Goal: Contribute content: Add original content to the website for others to see

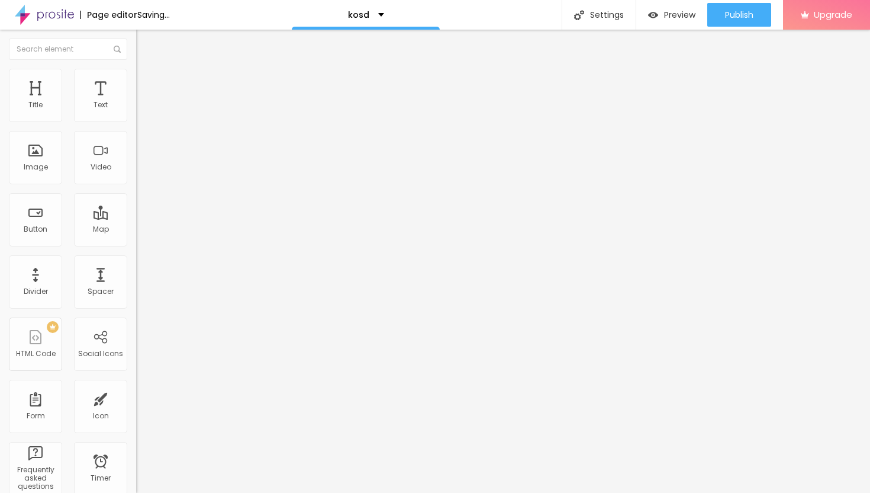
click at [136, 102] on span "Add image" at bounding box center [160, 97] width 49 height 10
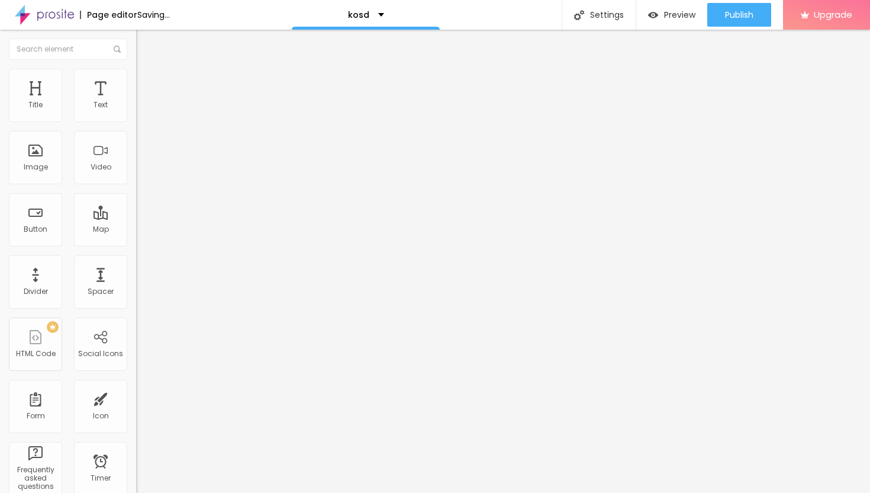
click at [136, 73] on ul "Content Style Advanced" at bounding box center [204, 75] width 136 height 36
click at [136, 75] on img at bounding box center [141, 74] width 11 height 11
type input "35"
click at [136, 121] on input "range" at bounding box center [174, 116] width 76 height 9
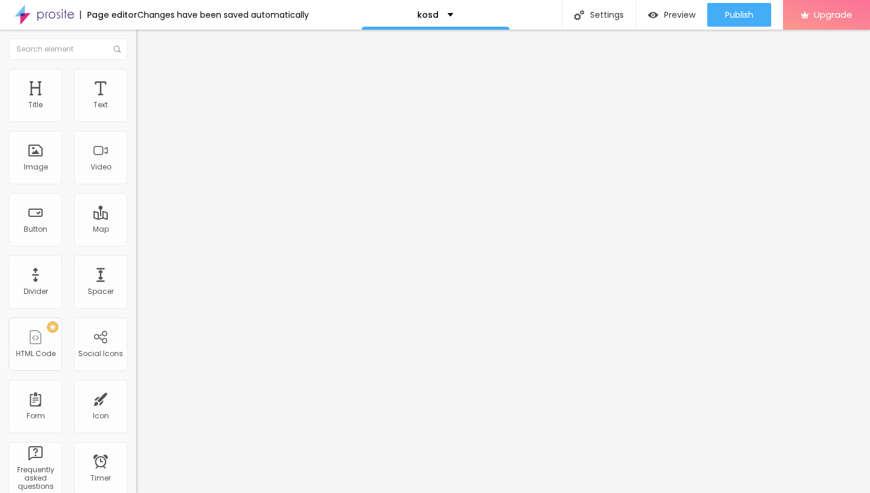
type input "25"
click at [136, 121] on input "range" at bounding box center [174, 116] width 76 height 9
type input "20"
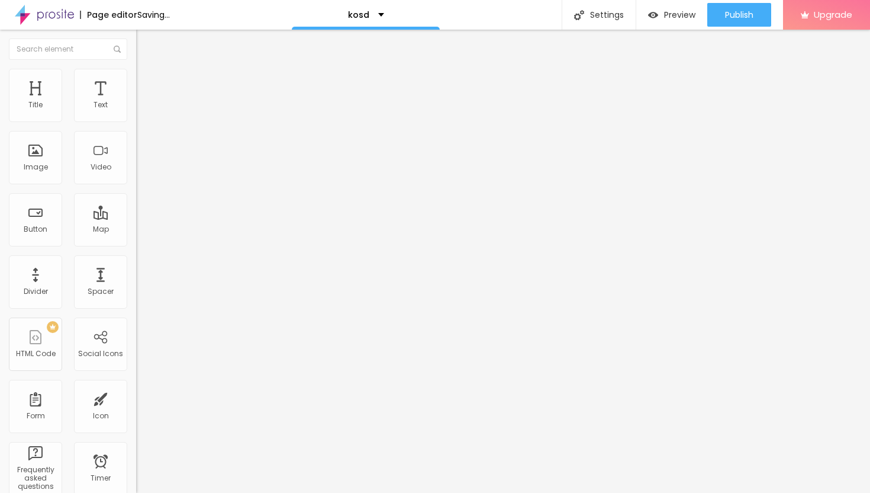
click at [136, 121] on input "range" at bounding box center [174, 116] width 76 height 9
type input "15"
click at [136, 121] on input "range" at bounding box center [174, 116] width 76 height 9
click at [136, 69] on li "Content" at bounding box center [204, 63] width 136 height 12
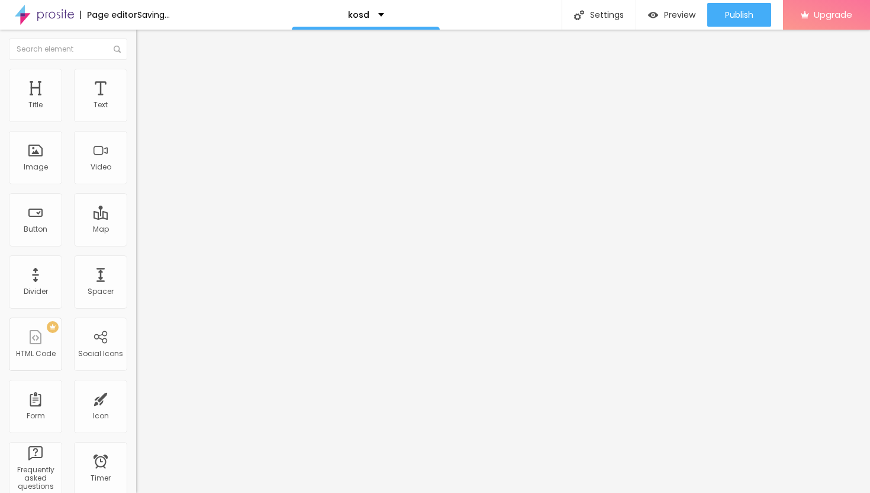
click at [145, 43] on img "button" at bounding box center [149, 42] width 9 height 9
click at [103, 95] on div "Text" at bounding box center [100, 95] width 53 height 53
click at [136, 114] on button "button" at bounding box center [144, 107] width 17 height 12
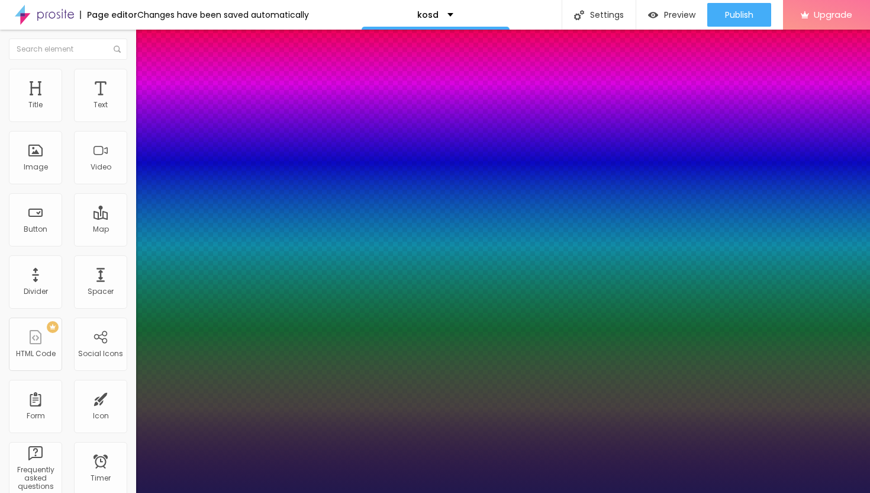
type input "15"
type input "1"
type input "17"
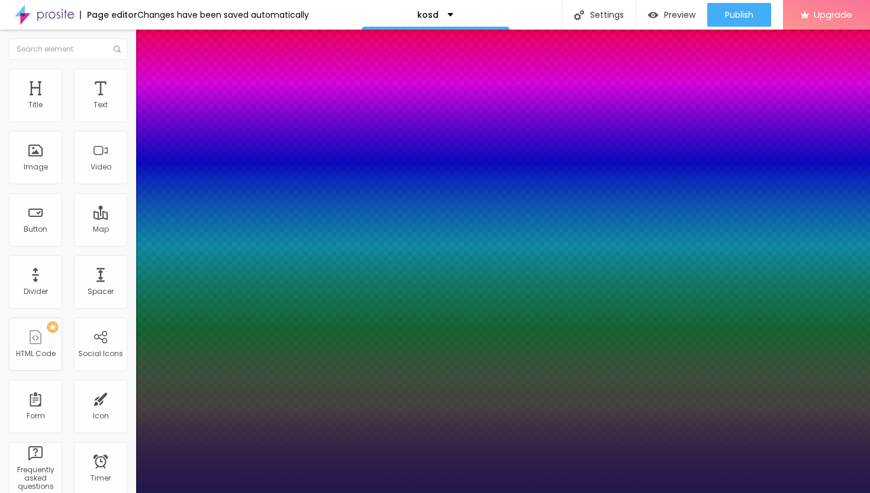
type input "1"
type input "18"
type input "1"
type input "19"
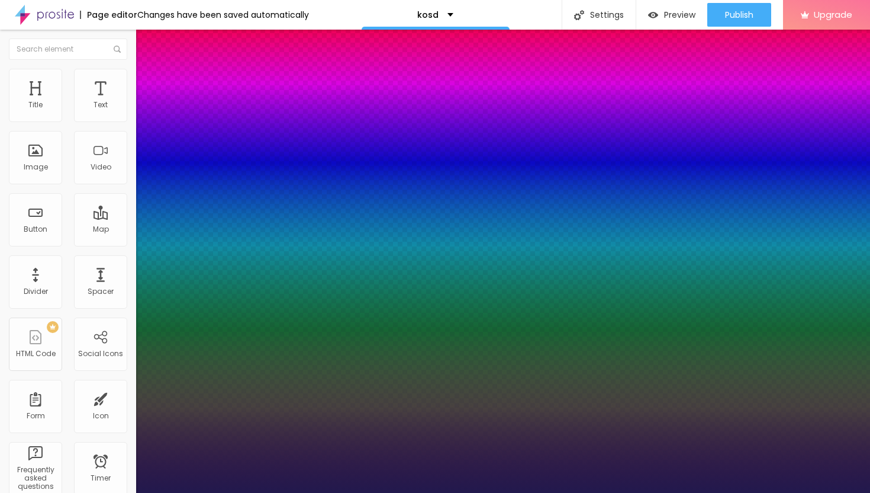
type input "19"
type input "1"
type input "20"
type input "1"
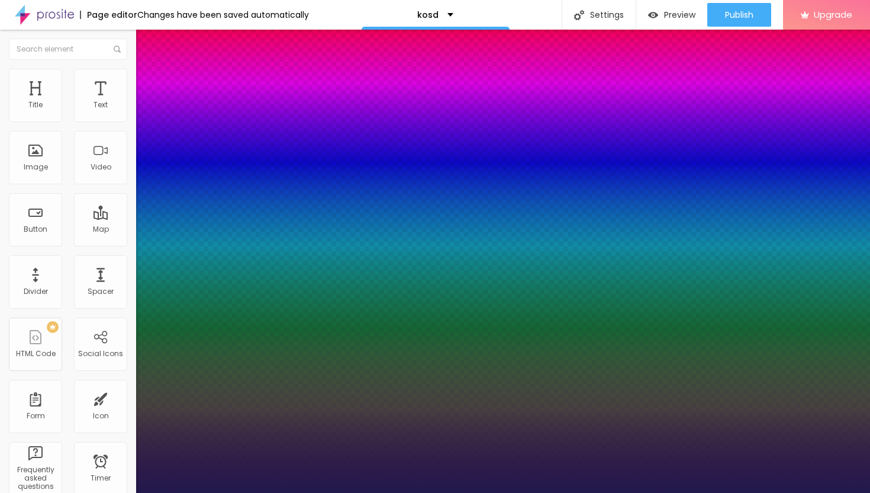
type input "21"
type input "1"
type input "22"
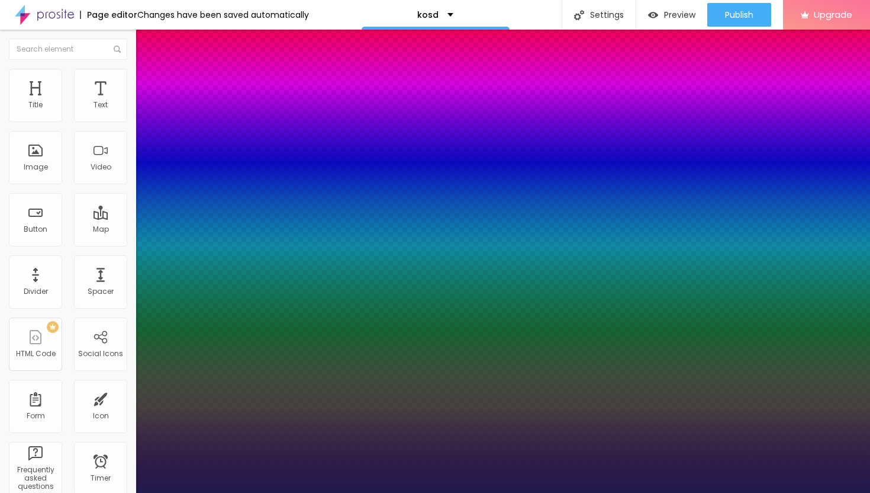
type input "1"
type input "23"
type input "1"
type input "24"
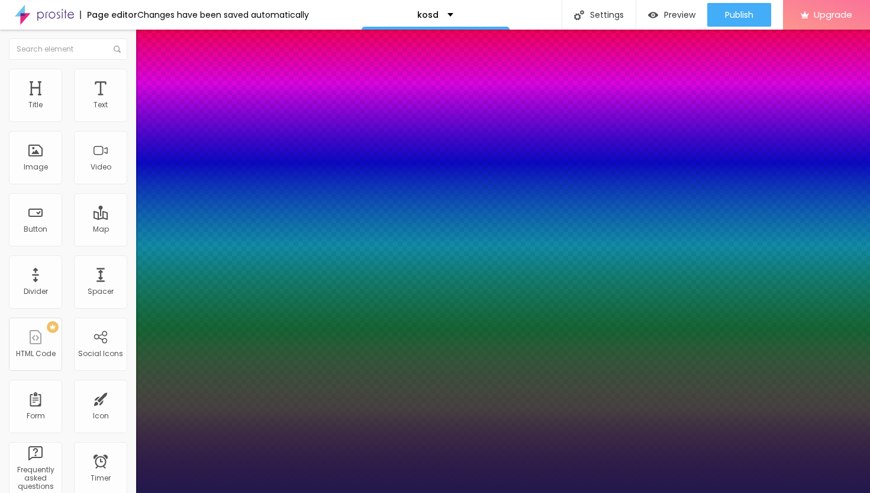
type input "24"
type input "1"
type input "25"
type input "1"
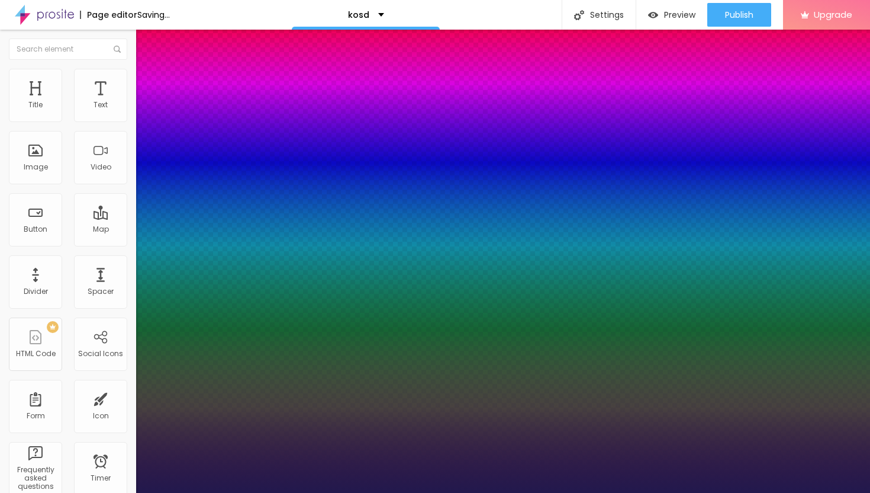
drag, startPoint x: 159, startPoint y: 198, endPoint x: 168, endPoint y: 200, distance: 9.5
type input "25"
type input "1"
click at [400, 492] on div at bounding box center [435, 493] width 870 height 0
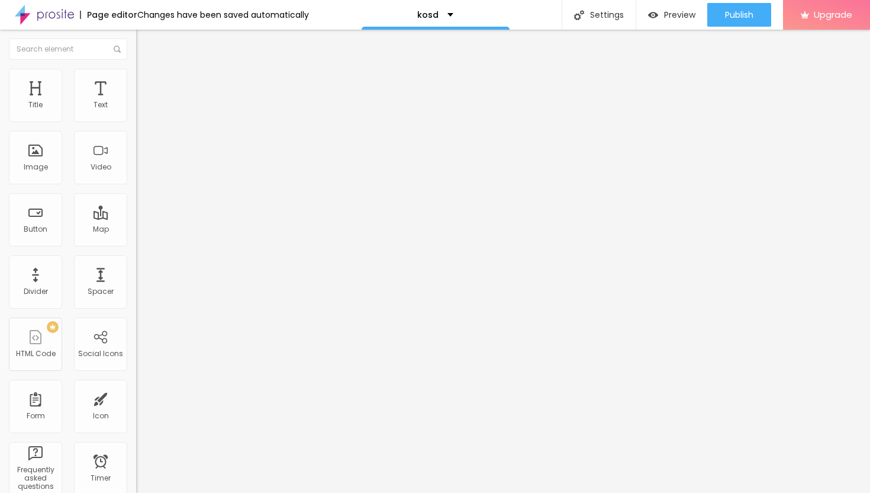
click at [142, 109] on icon "button" at bounding box center [144, 106] width 5 height 5
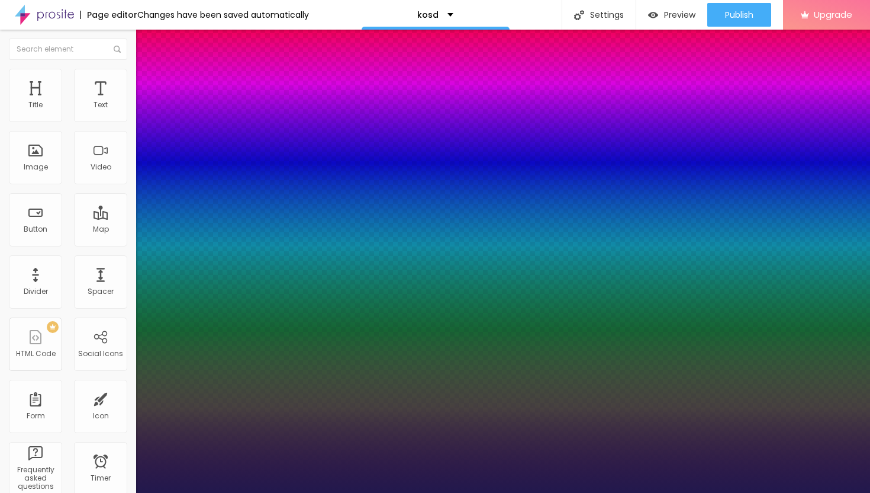
type input "24"
type input "1"
type input "25"
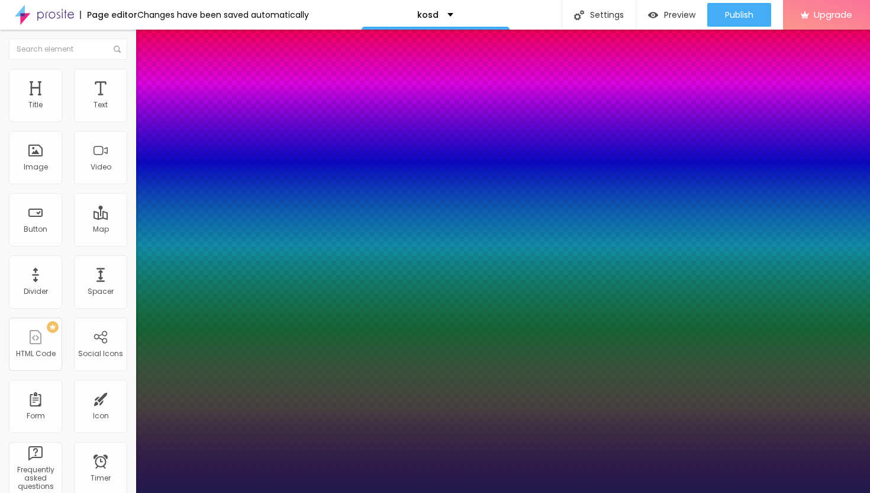
type input "1"
type input "26"
type input "1"
type input "27"
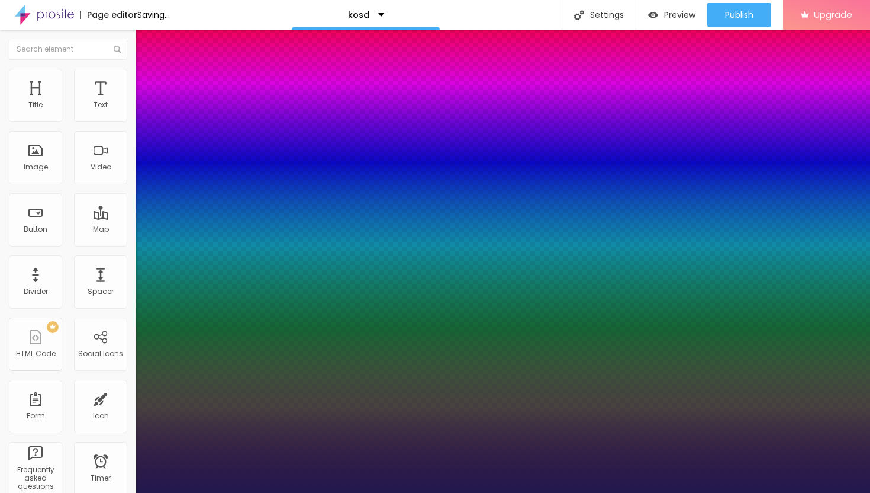
type input "27"
type input "1"
type input "27"
type input "1"
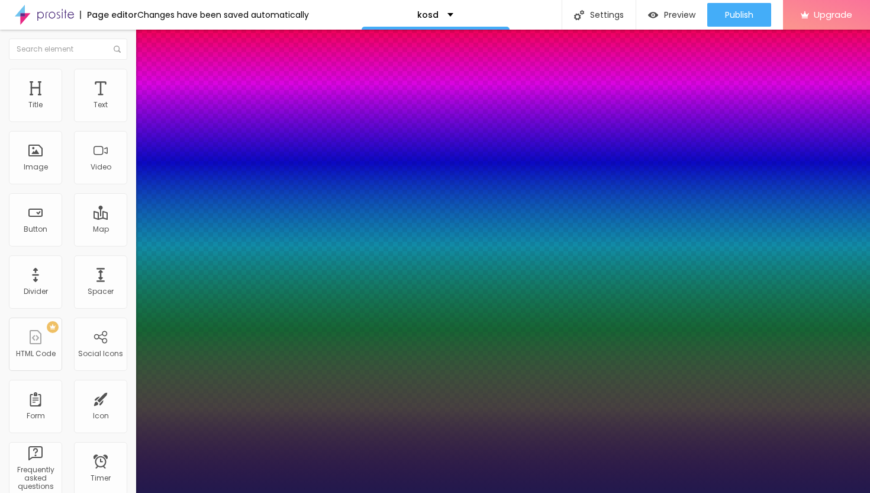
click at [448, 492] on div at bounding box center [435, 493] width 870 height 0
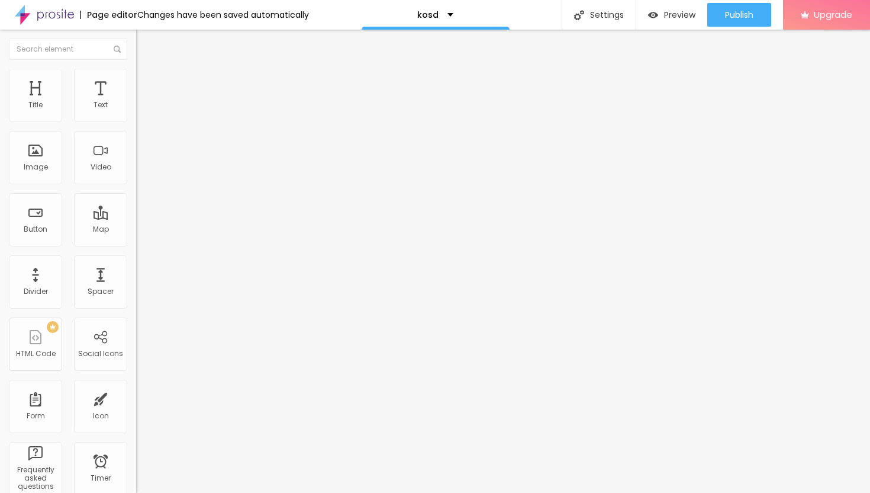
click at [145, 42] on img "button" at bounding box center [149, 42] width 9 height 9
click at [145, 40] on img "button" at bounding box center [149, 42] width 9 height 9
click at [30, 230] on div "Button" at bounding box center [36, 229] width 24 height 8
drag, startPoint x: 55, startPoint y: 134, endPoint x: 2, endPoint y: 132, distance: 52.8
click at [136, 132] on div "Text Click me Align Size Default Small Default Big Link URL https:// Open in ne…" at bounding box center [204, 178] width 136 height 172
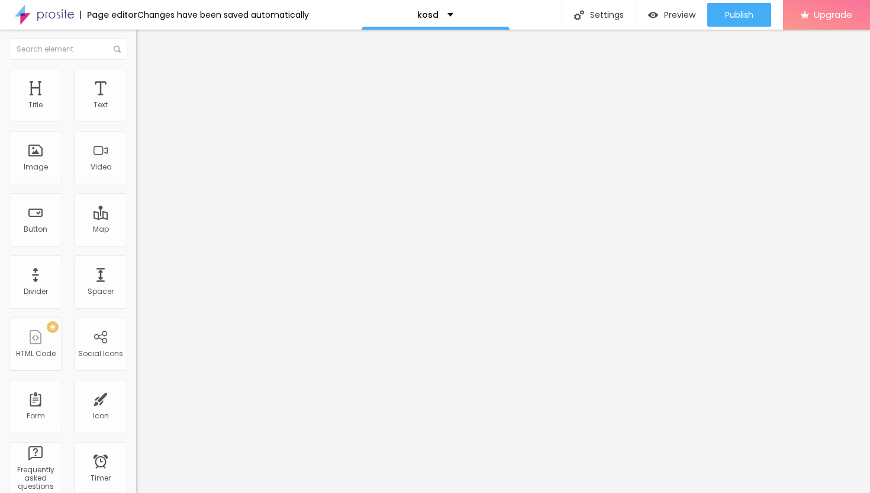
paste input "→ VIEW DOCUMENT HERE"
type input "→ VIEW DOCUMENT HERE"
drag, startPoint x: 49, startPoint y: 248, endPoint x: 0, endPoint y: 245, distance: 49.2
click at [136, 246] on div "Text → VIEW DOCUMENT HERE Align Size Default Small Default Big Link URL https:/…" at bounding box center [204, 178] width 136 height 172
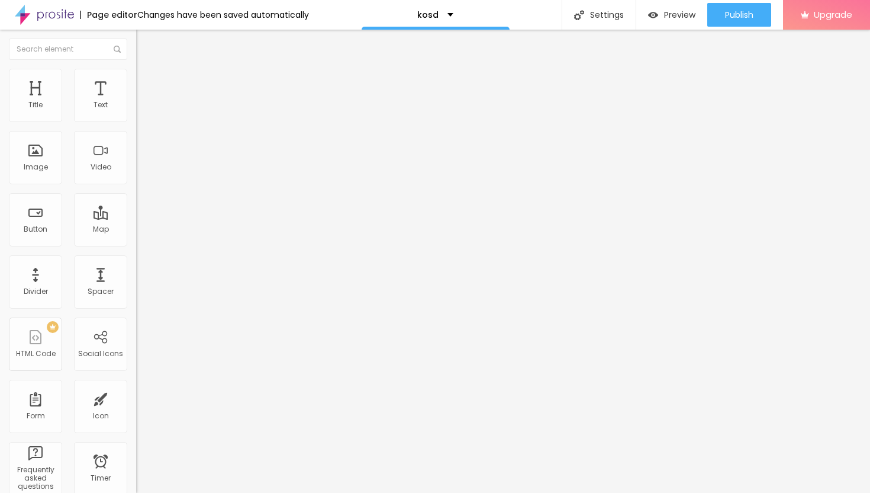
scroll to position [0, 0]
click at [136, 242] on input "text" at bounding box center [207, 238] width 142 height 12
paste input "[URL][DOMAIN_NAME]"
type input "[URL][DOMAIN_NAME]"
click at [136, 259] on div at bounding box center [204, 259] width 136 height 0
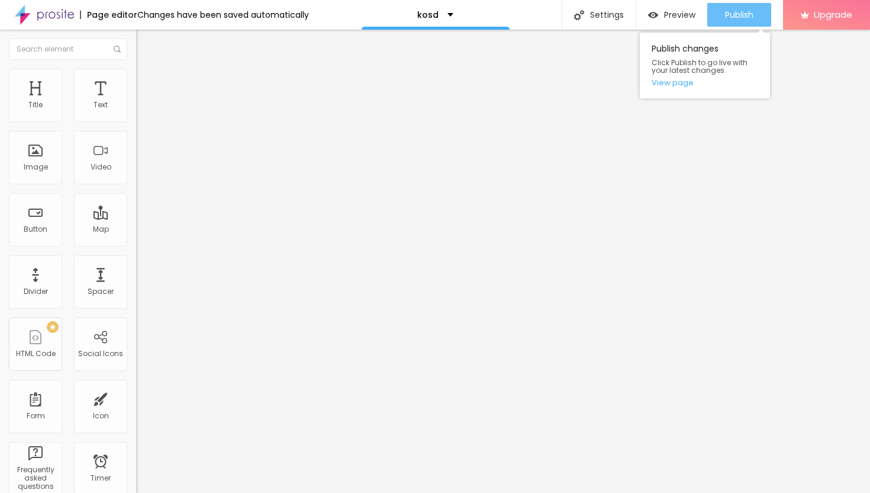
click at [739, 12] on span "Publish" at bounding box center [739, 14] width 28 height 9
